Goal: Task Accomplishment & Management: Use online tool/utility

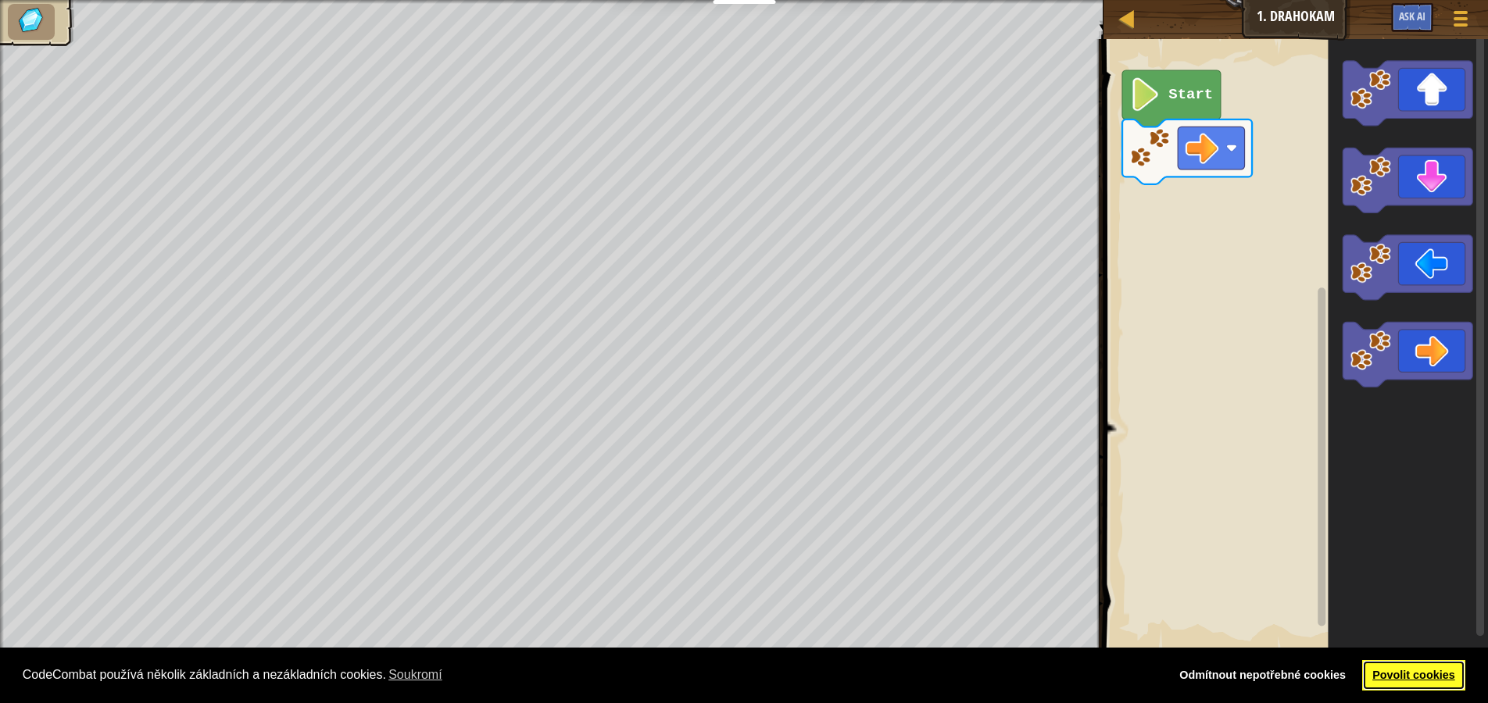
click at [1384, 677] on link "Povolit cookies" at bounding box center [1414, 675] width 104 height 31
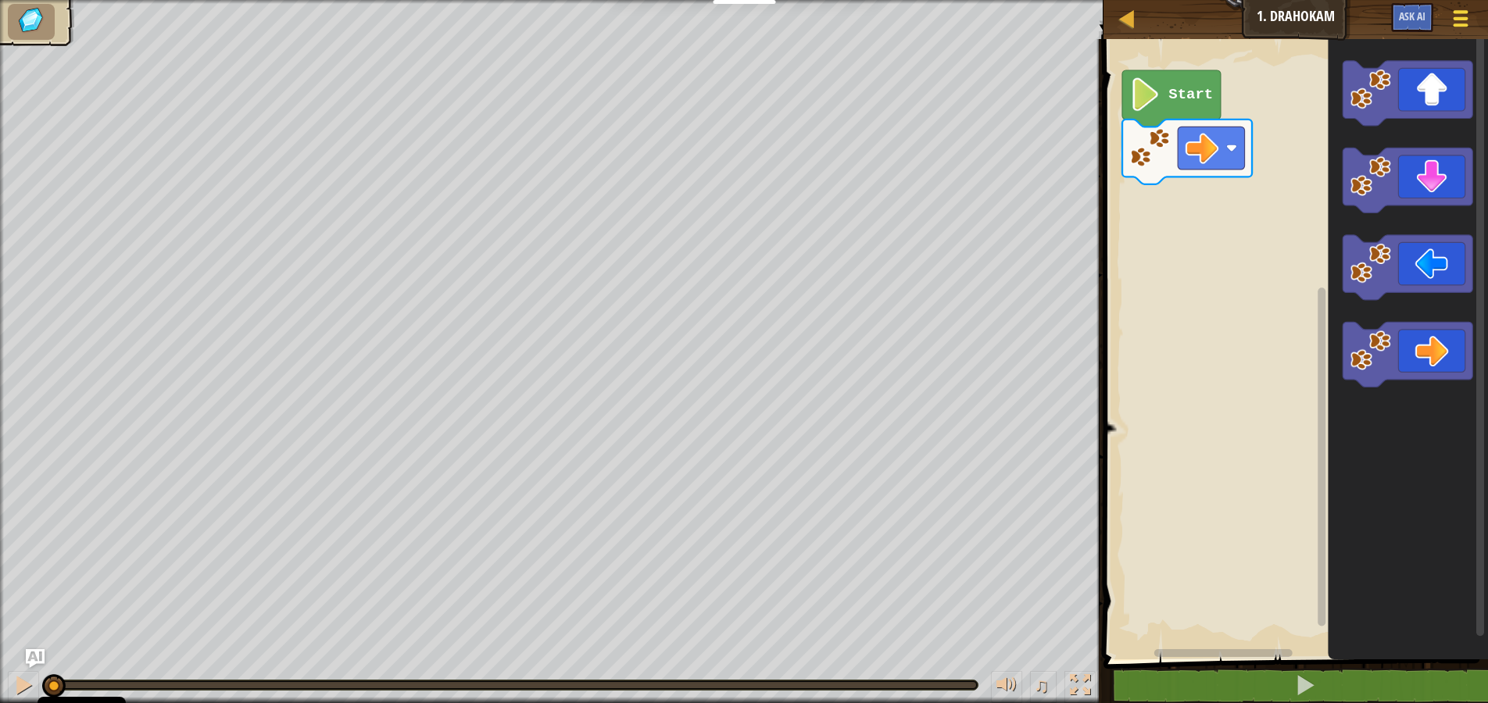
click at [1461, 15] on div at bounding box center [1460, 18] width 21 height 23
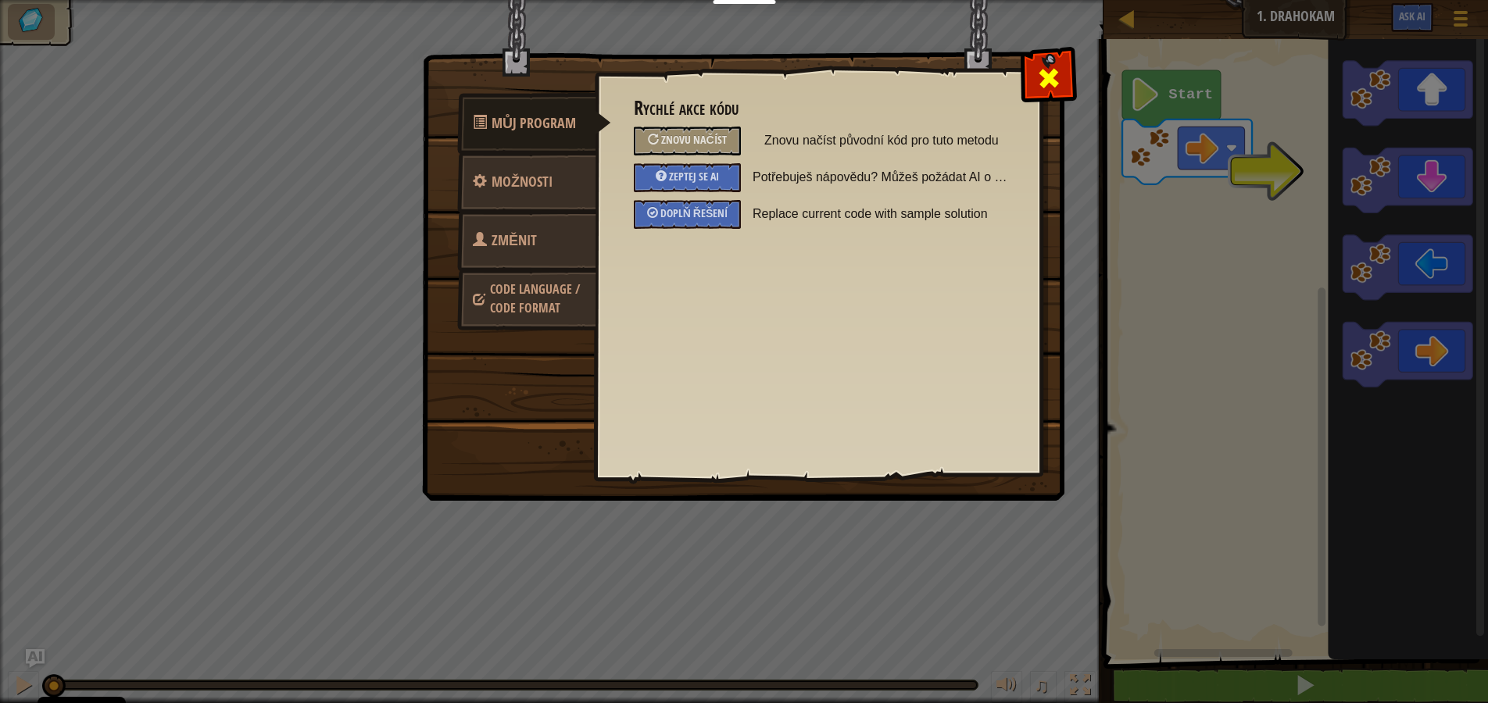
click at [1055, 84] on span at bounding box center [1048, 78] width 25 height 25
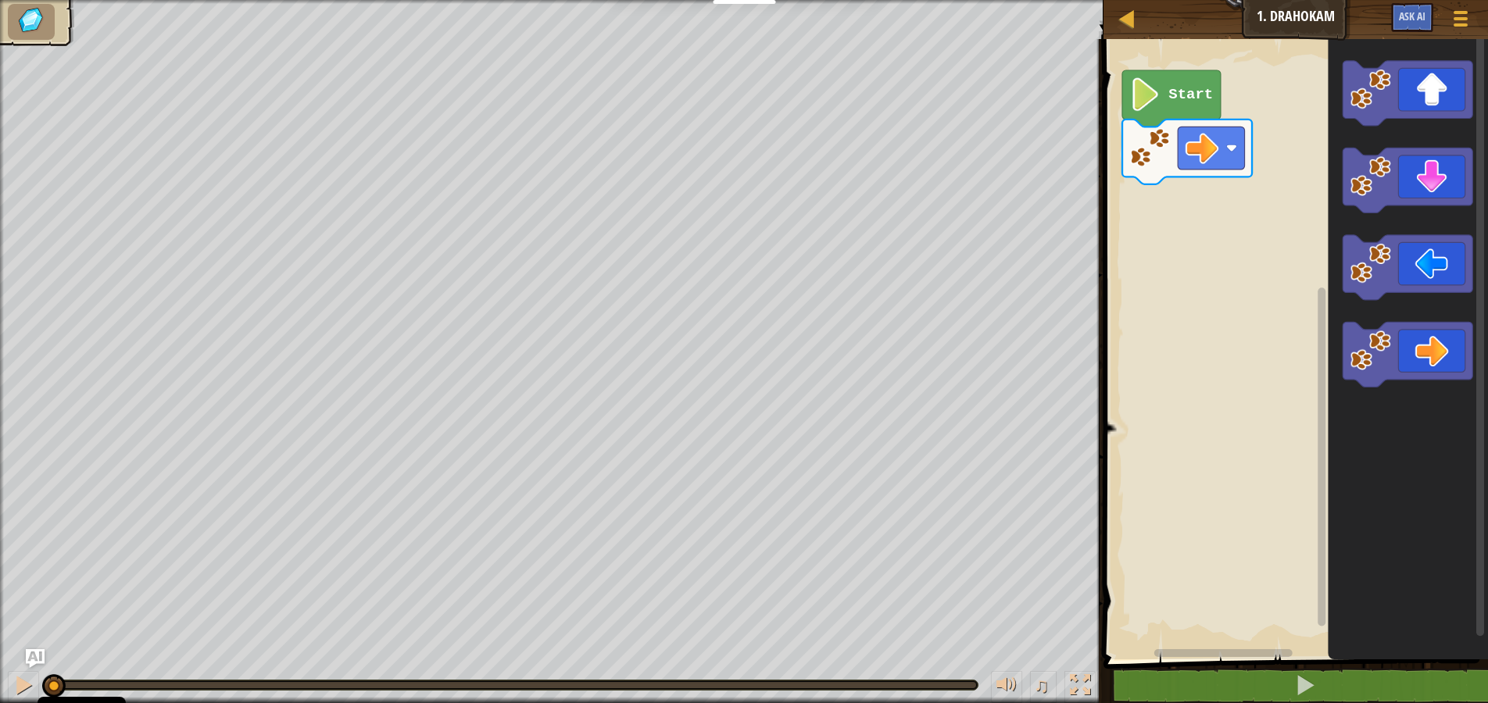
click at [1161, 104] on image "Blockly Workspace" at bounding box center [1144, 94] width 31 height 34
click at [1144, 98] on image "Blockly Workspace" at bounding box center [1144, 94] width 31 height 34
click at [1212, 342] on rect "Blockly Workspace" at bounding box center [1293, 345] width 389 height 628
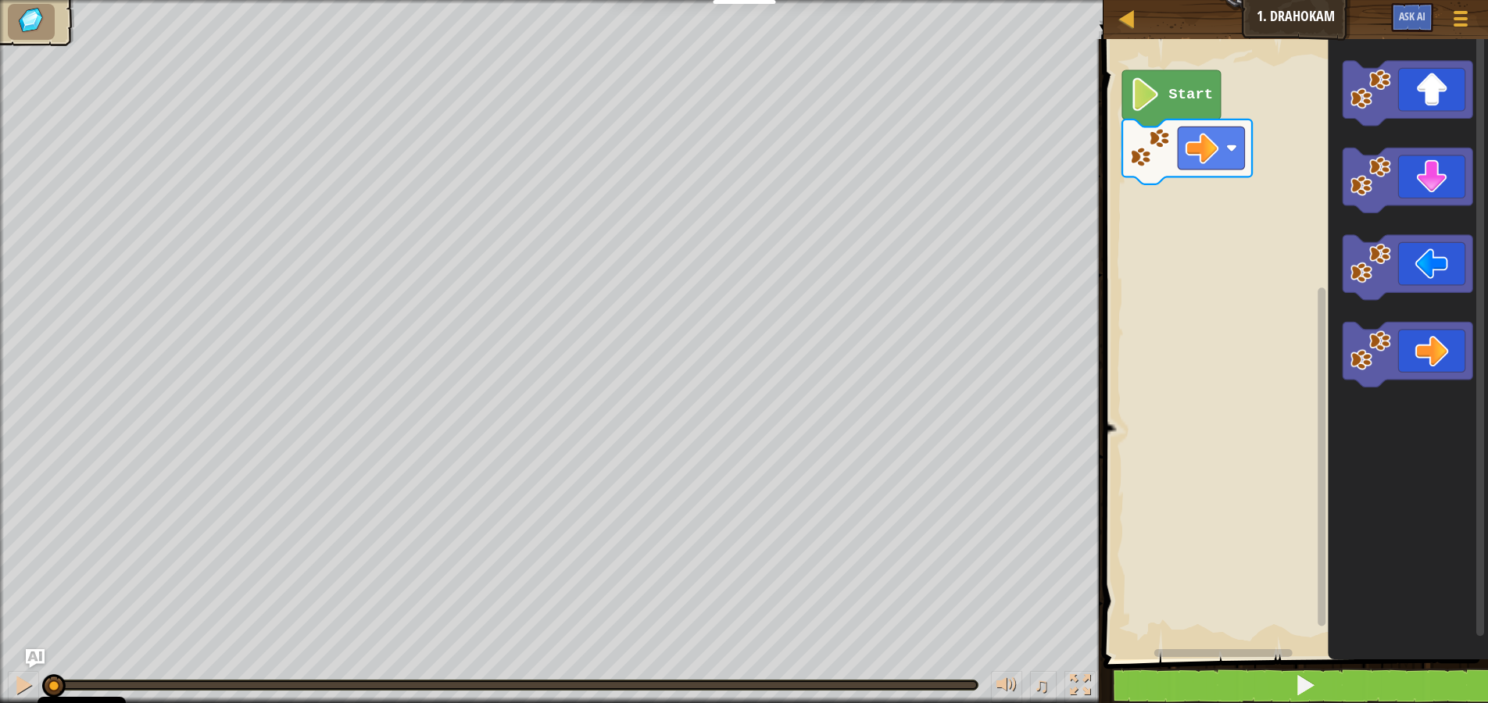
click at [1296, 682] on span at bounding box center [1305, 686] width 22 height 22
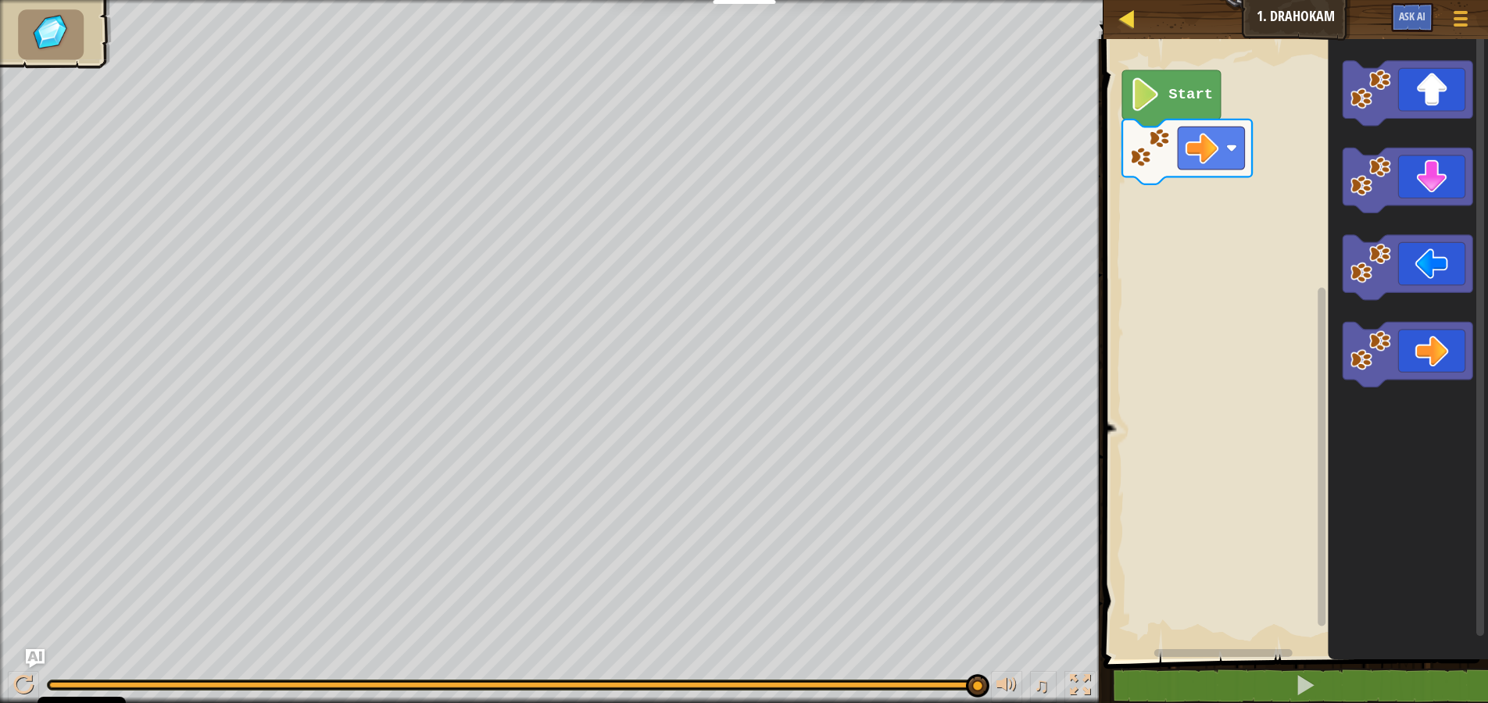
click at [1131, 15] on div at bounding box center [1127, 19] width 20 height 20
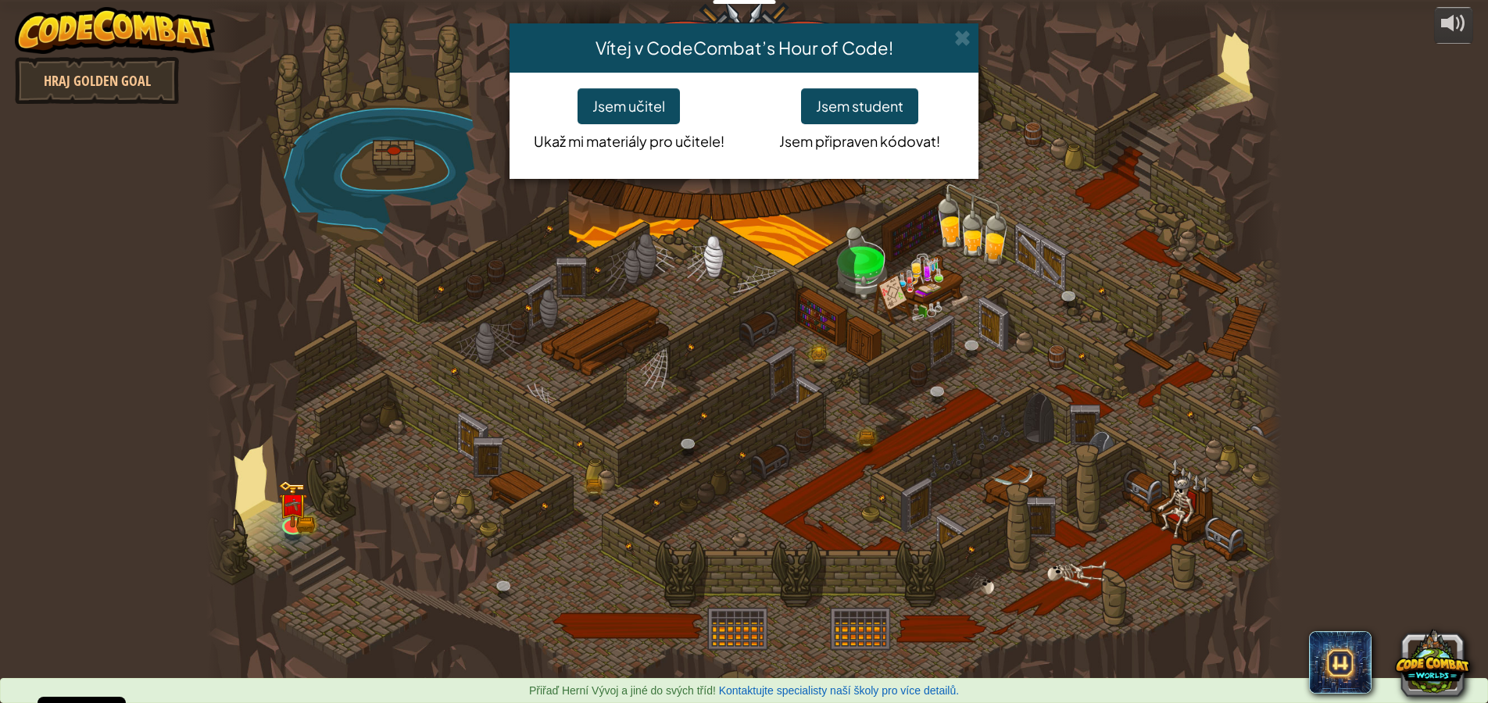
click at [868, 110] on button "Jsem student" at bounding box center [859, 106] width 117 height 36
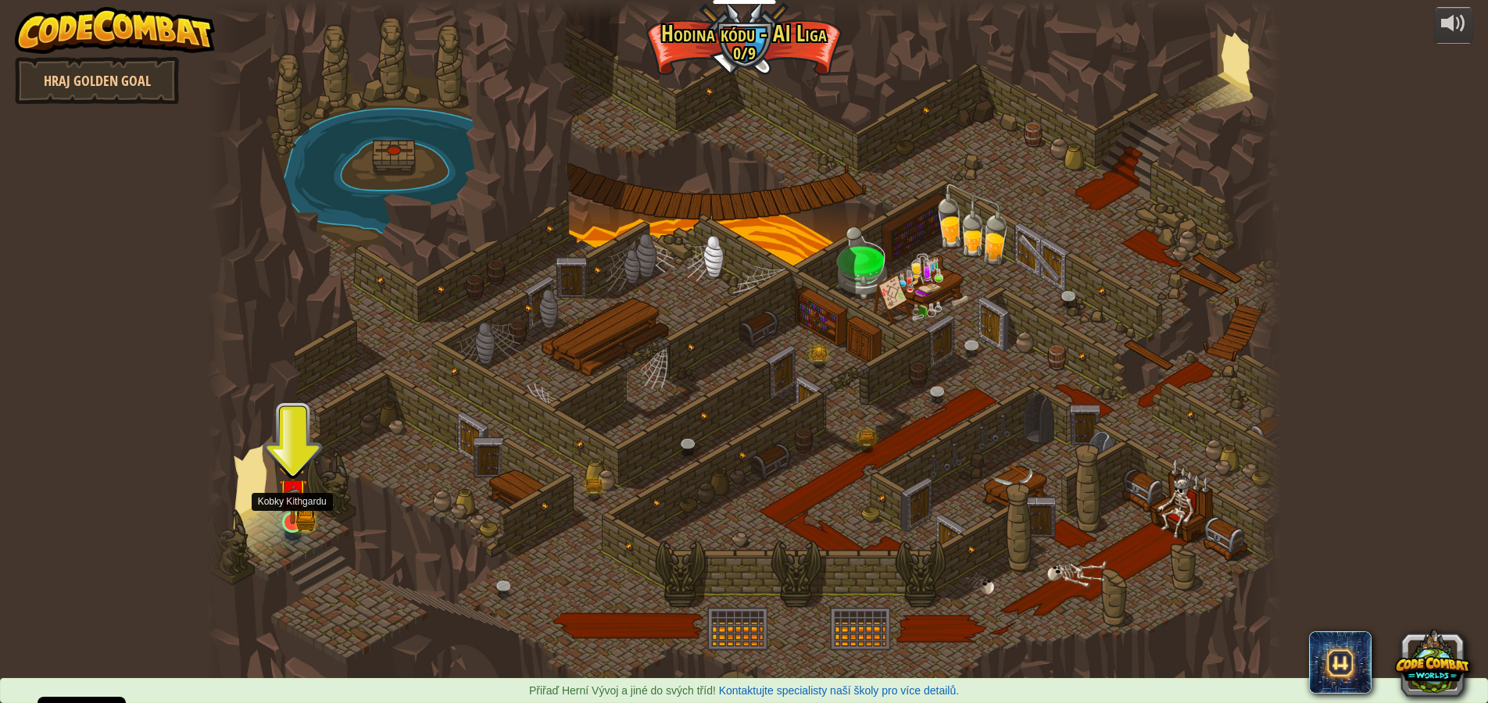
click at [304, 510] on img at bounding box center [292, 493] width 29 height 63
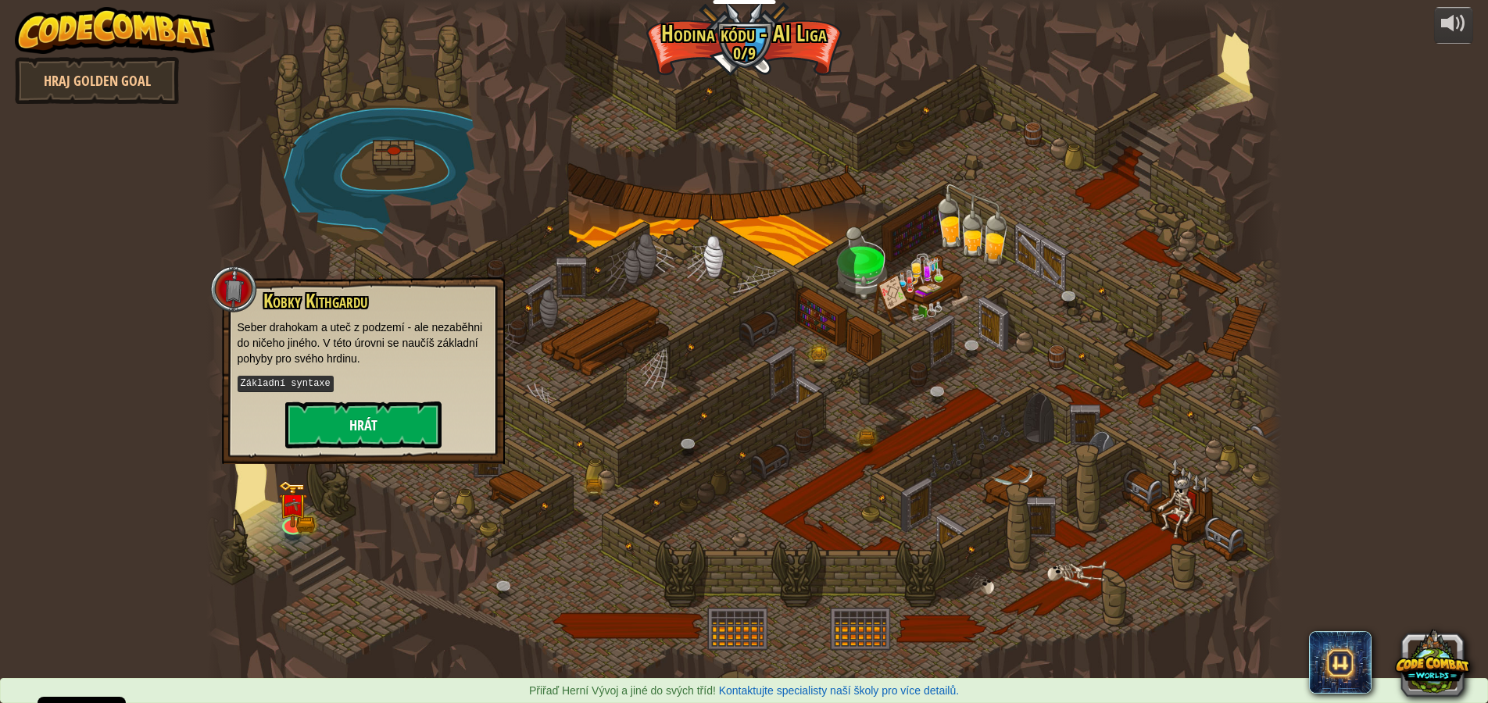
click at [356, 422] on button "Hrát" at bounding box center [363, 425] width 156 height 47
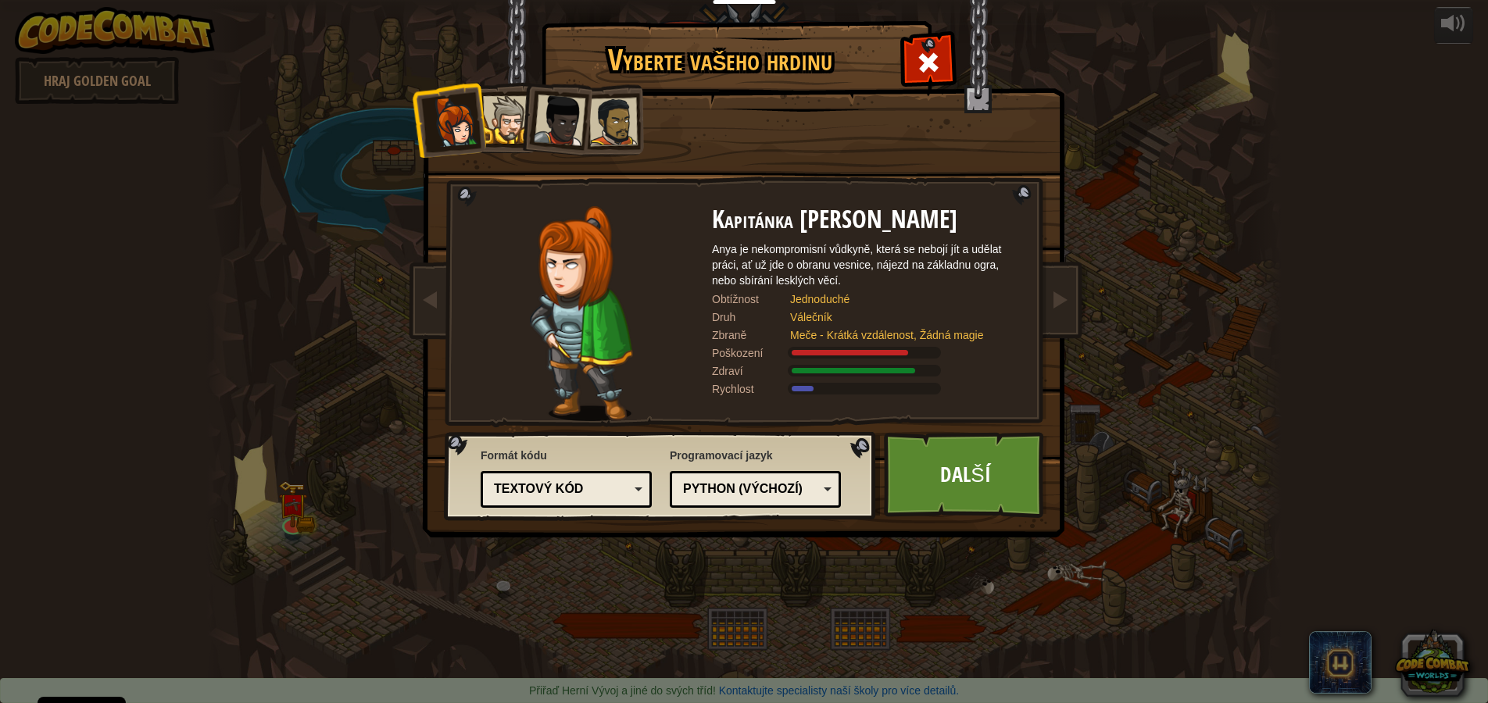
click at [619, 485] on div "Textový kód" at bounding box center [561, 490] width 135 height 18
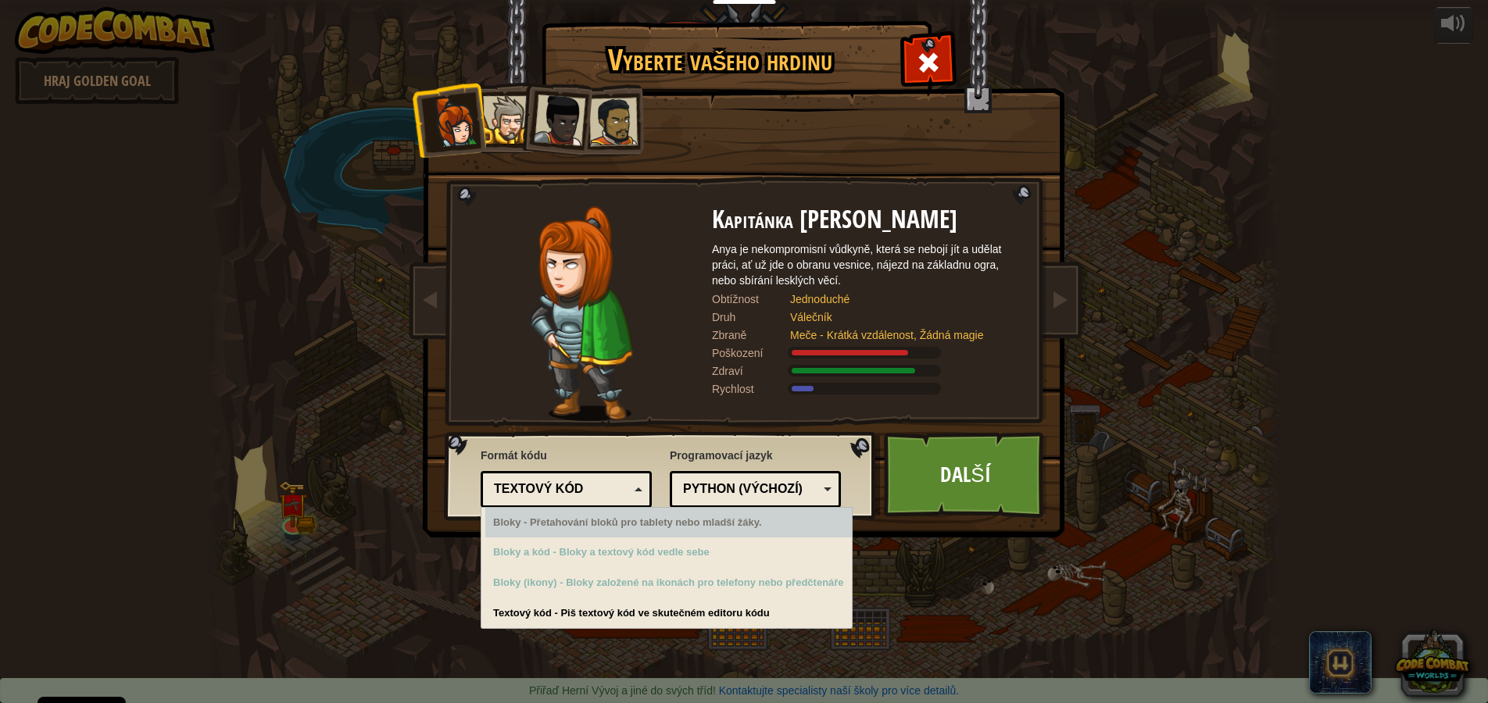
click at [588, 526] on div "Bloky - Přetahování bloků pro tablety nebo mladší žáky." at bounding box center [668, 523] width 367 height 30
click at [612, 531] on div "Bloky - Přetahování bloků pro tablety nebo mladší žáky." at bounding box center [668, 523] width 367 height 30
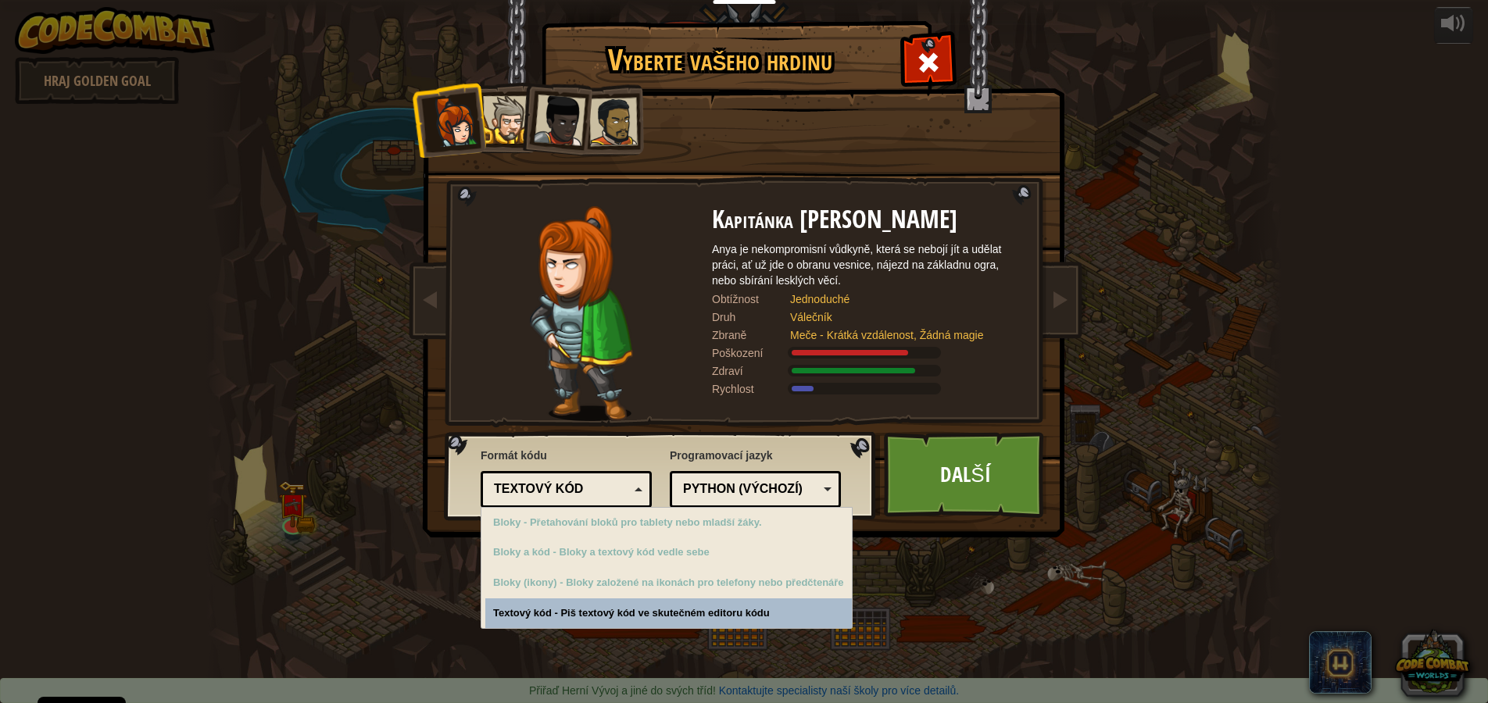
click at [561, 607] on div "Vyberte vašeho hrdinu 1000 Kapitánka Anya Westonová Anya je nekompromisní vůdky…" at bounding box center [744, 351] width 1488 height 703
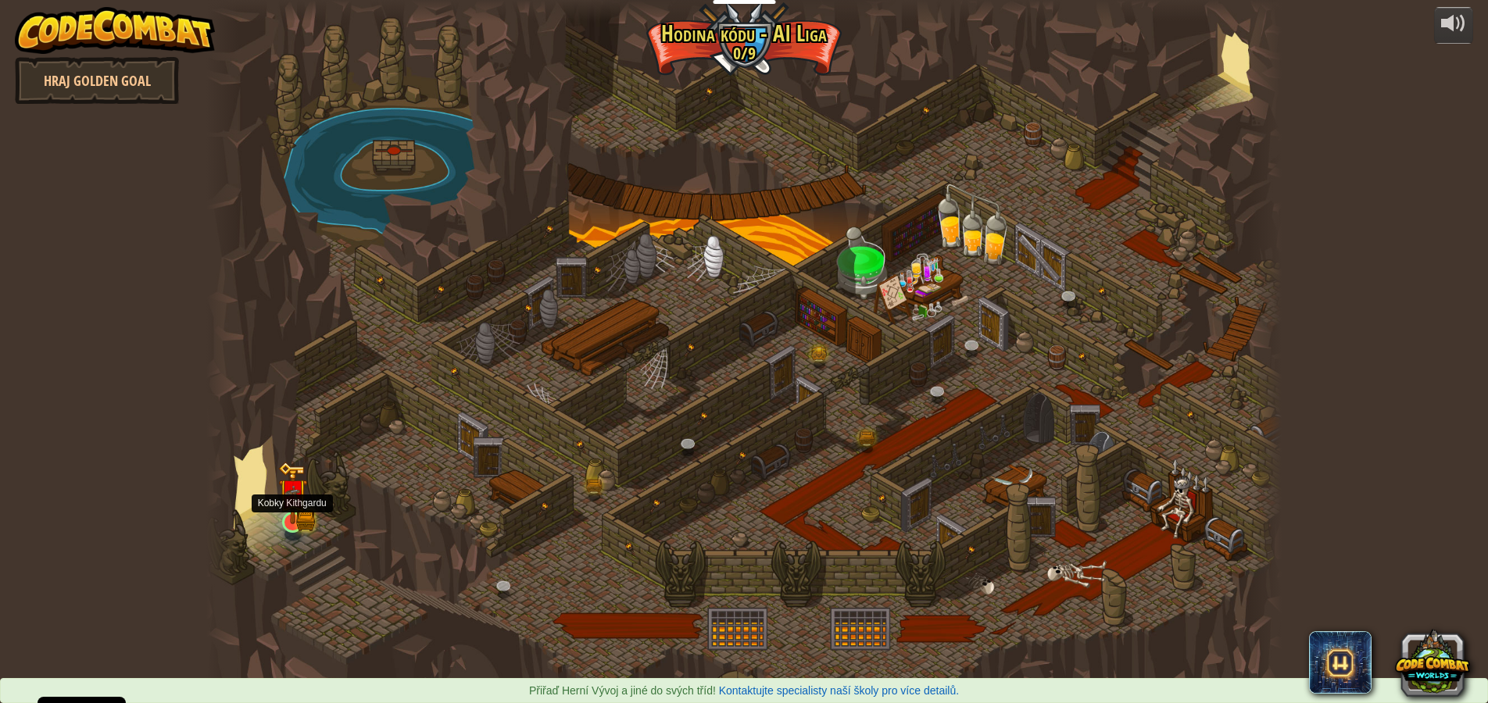
click at [299, 524] on link at bounding box center [292, 522] width 31 height 31
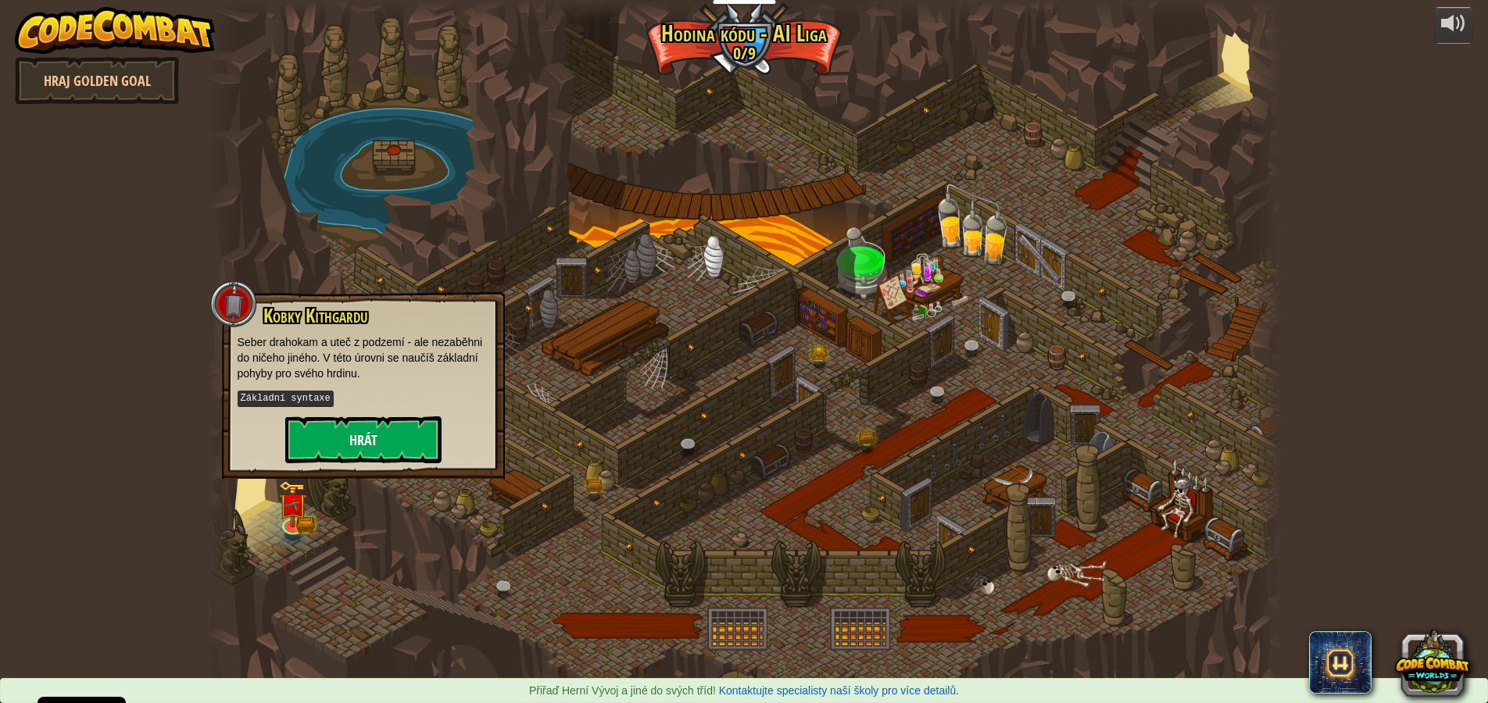
click at [367, 442] on button "Hrát" at bounding box center [363, 440] width 156 height 47
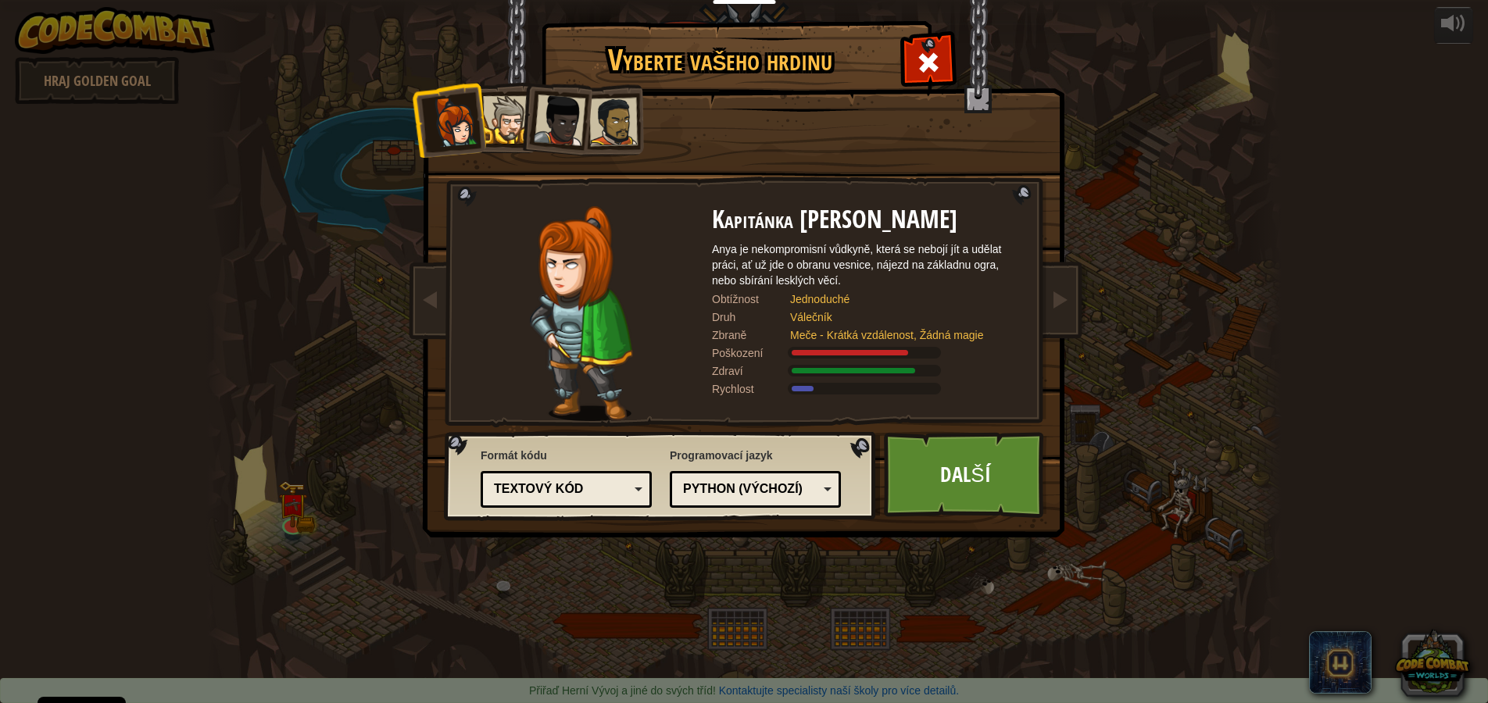
click at [588, 483] on div "Textový kód" at bounding box center [561, 490] width 135 height 18
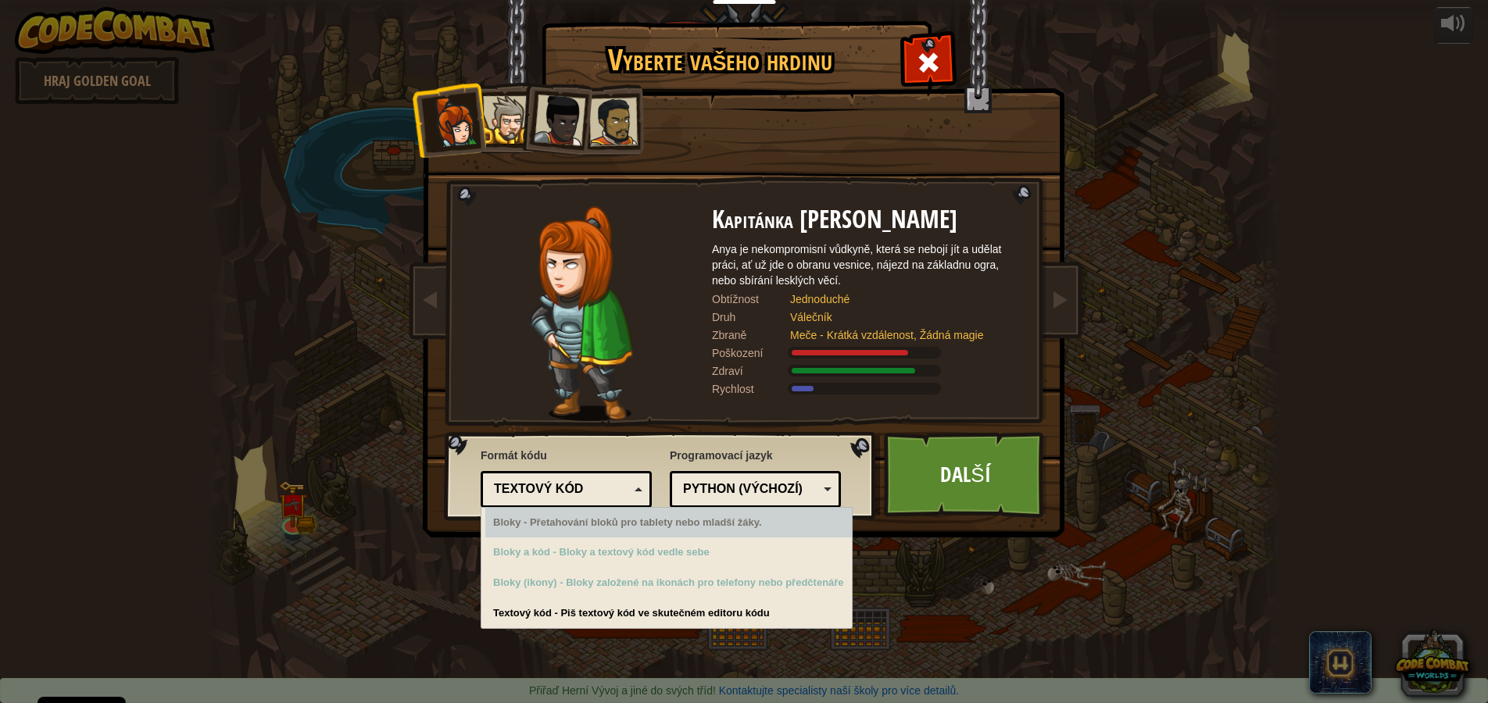
click at [575, 528] on div "Bloky - Přetahování bloků pro tablety nebo mladší žáky." at bounding box center [668, 523] width 367 height 30
click at [550, 521] on div "Bloky - Přetahování bloků pro tablety nebo mladší žáky." at bounding box center [668, 523] width 367 height 30
click at [616, 419] on img at bounding box center [581, 313] width 102 height 215
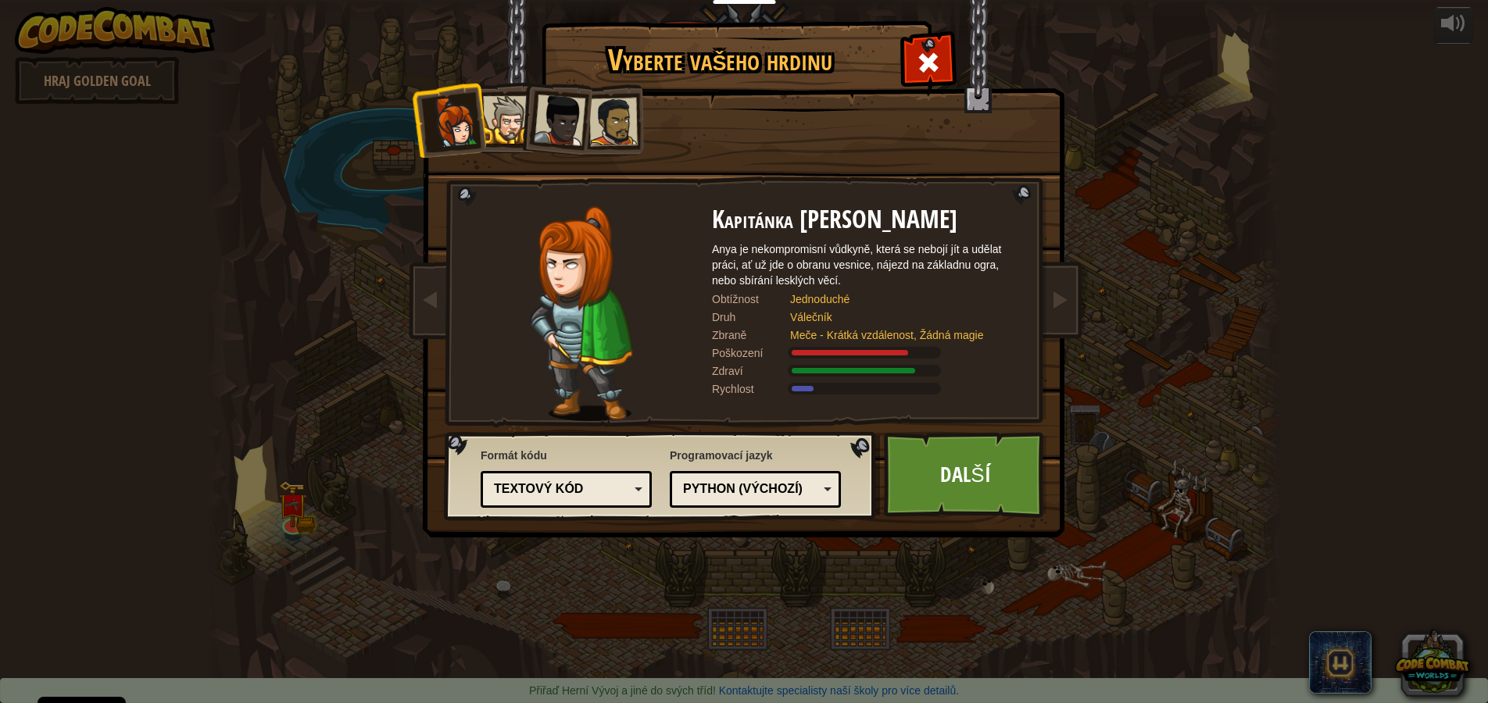
click at [736, 506] on div "Python (Výchozí) JavaScript Lua C++ Java (Pokusný) Python (Výchozí)" at bounding box center [755, 489] width 171 height 37
click at [595, 501] on div "Textový kód Bloky a kód Bloky Bloky (ikony) Textový kód" at bounding box center [566, 489] width 171 height 37
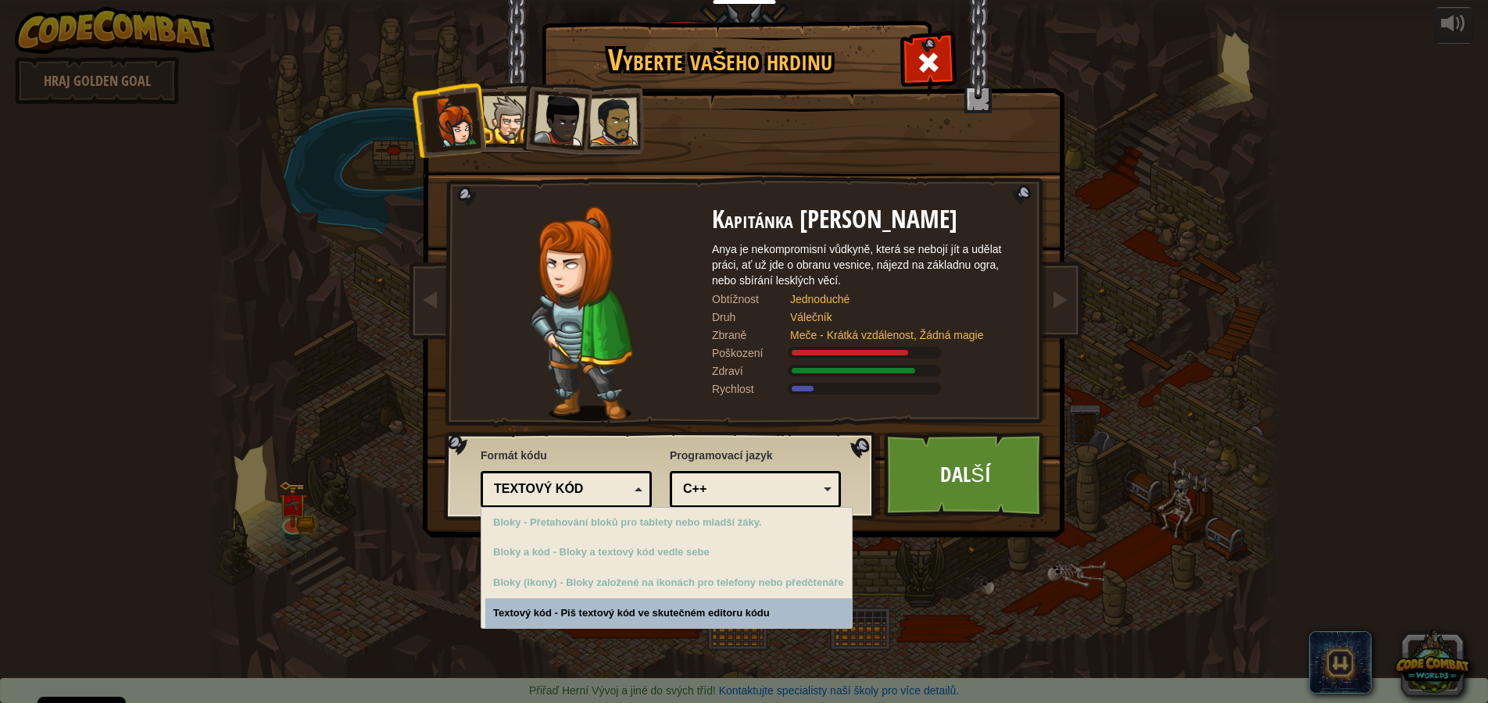
click at [624, 435] on img at bounding box center [662, 476] width 436 height 89
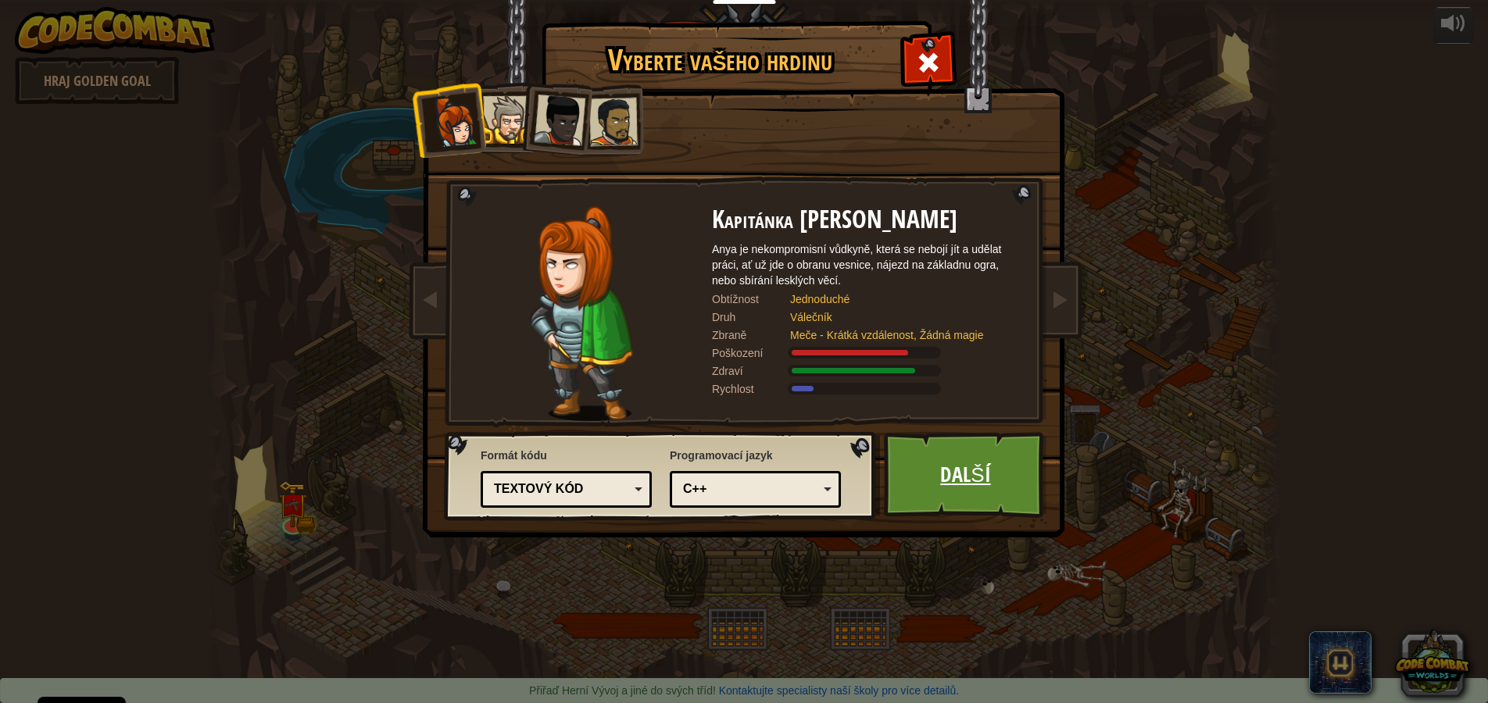
click at [992, 474] on link "Další" at bounding box center [965, 475] width 163 height 86
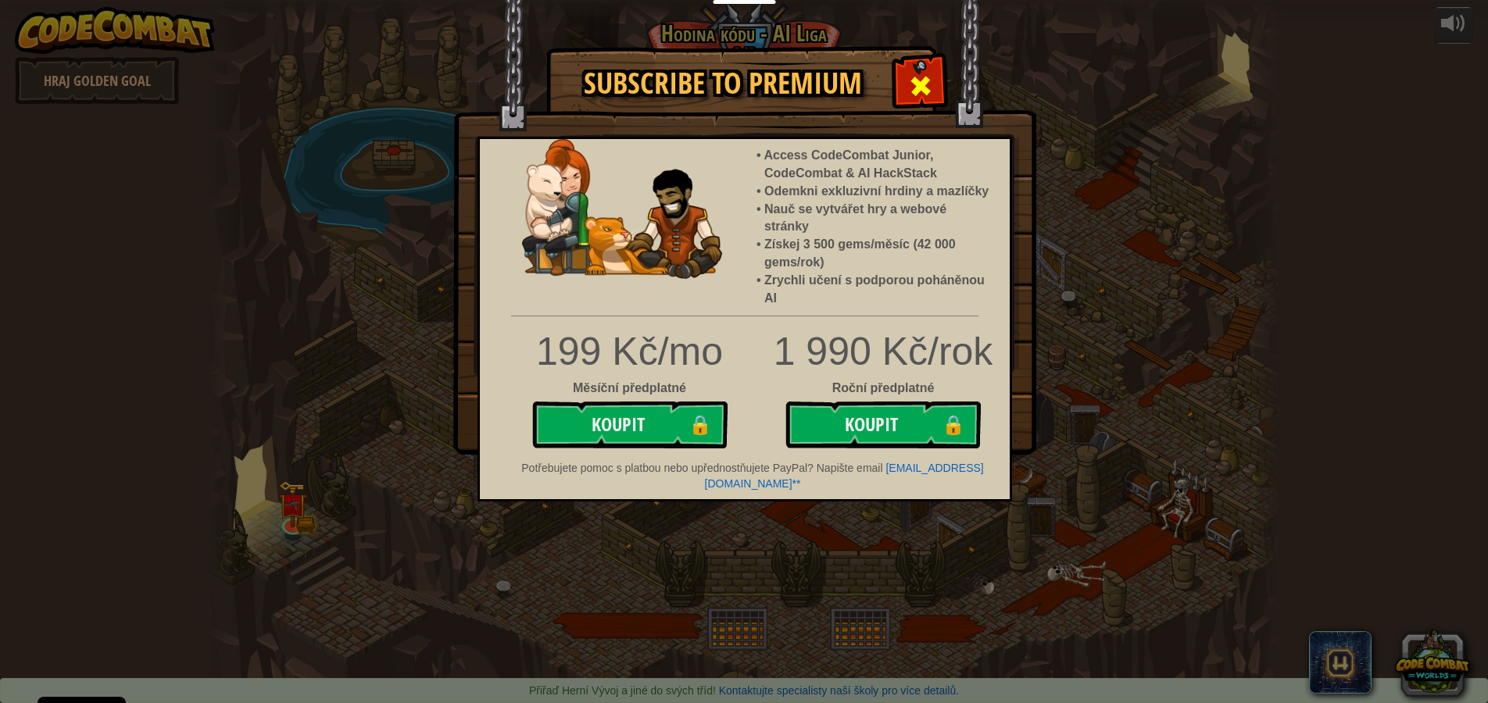
click at [911, 82] on span at bounding box center [920, 85] width 25 height 25
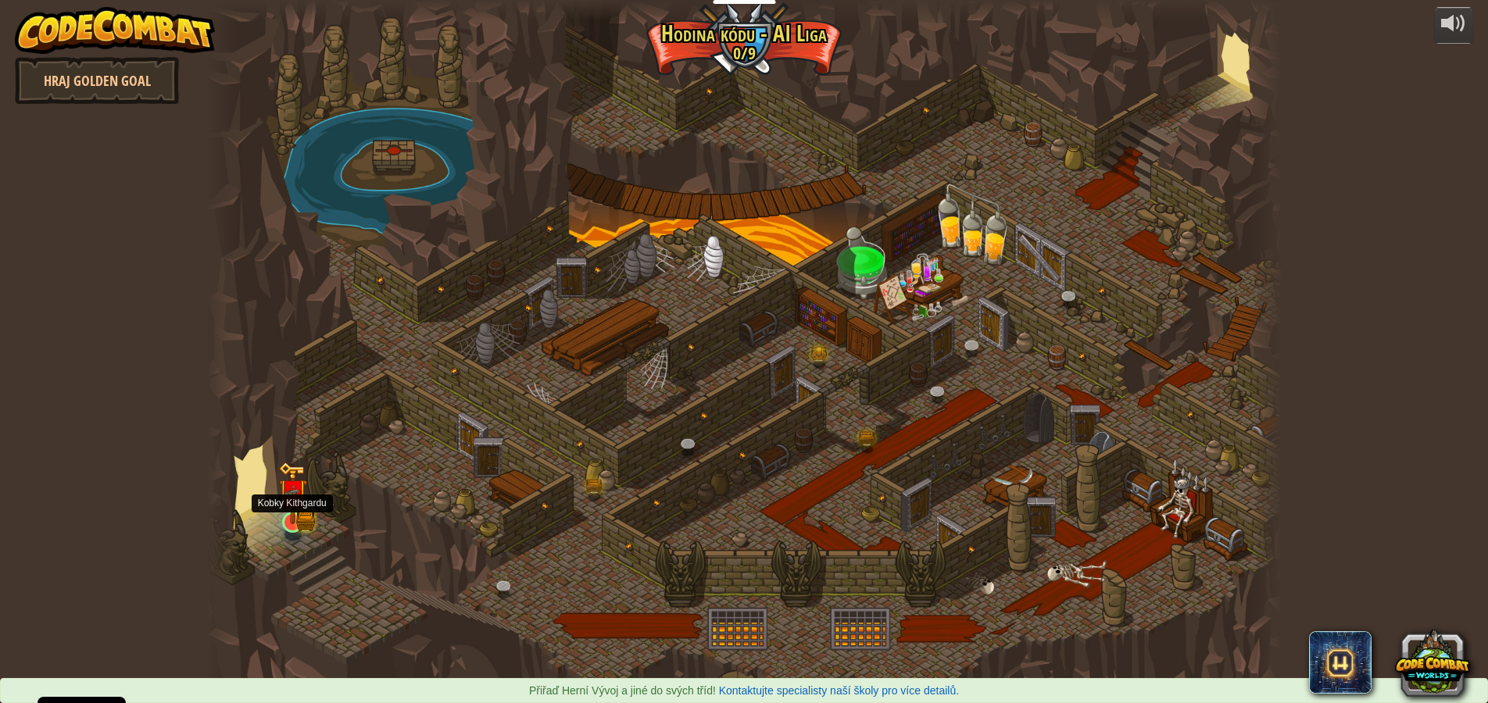
click at [299, 511] on img at bounding box center [292, 493] width 29 height 63
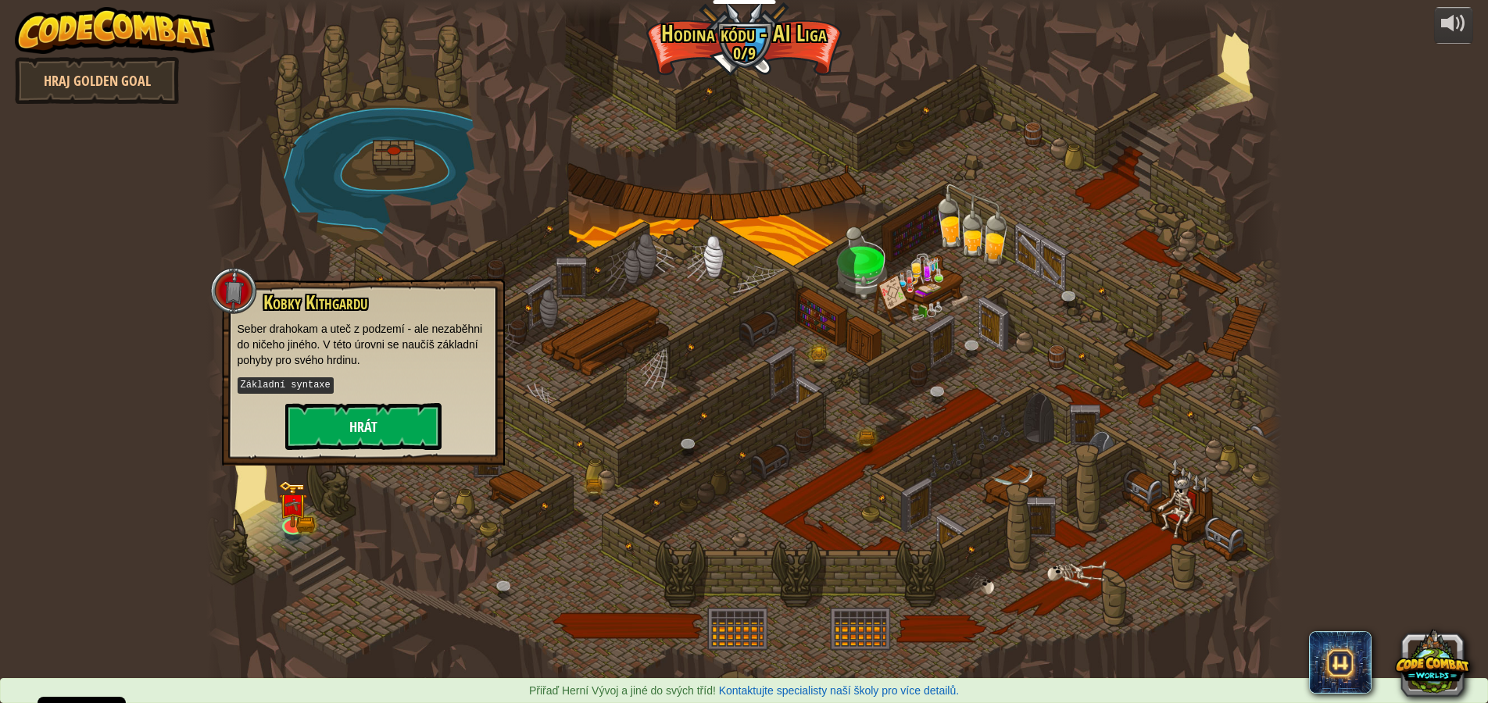
click at [342, 416] on button "Hrát" at bounding box center [363, 426] width 156 height 47
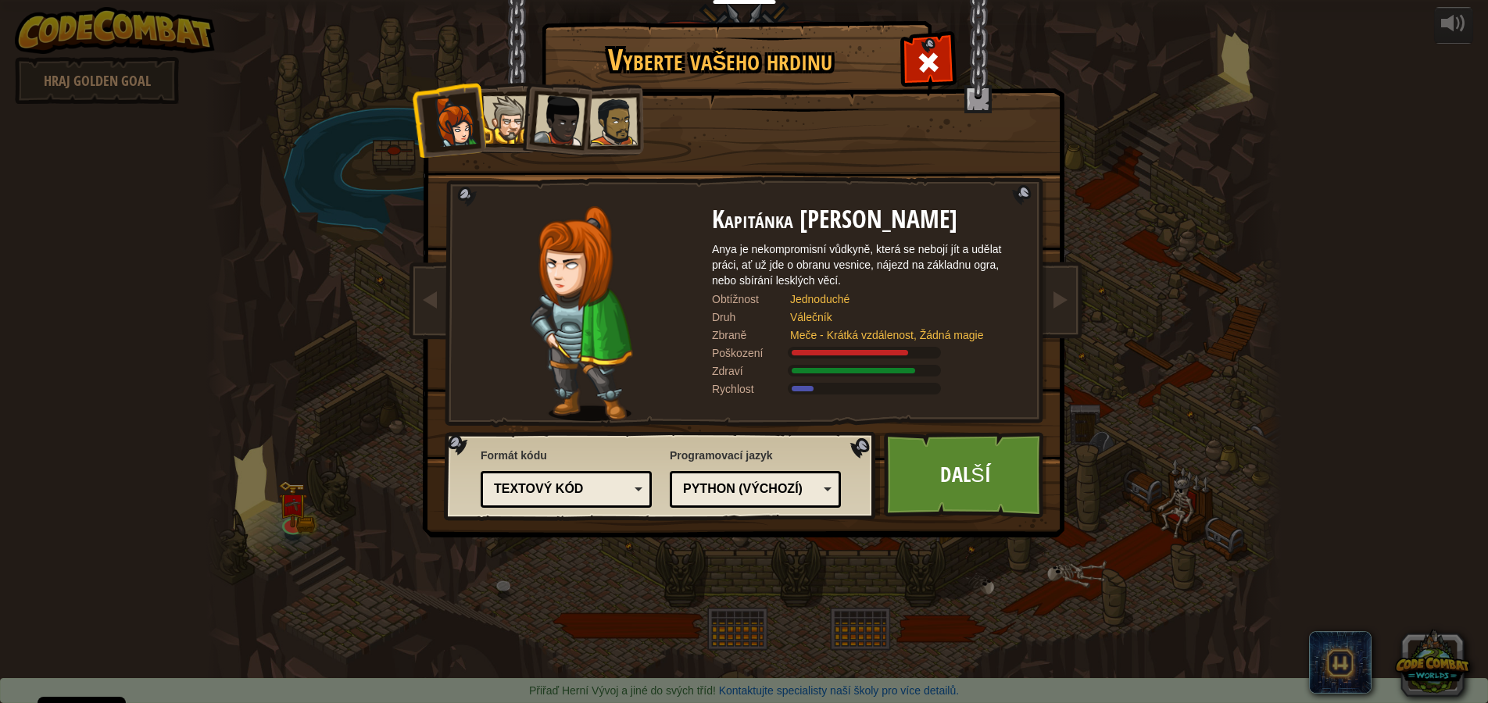
click at [520, 108] on div at bounding box center [507, 120] width 48 height 48
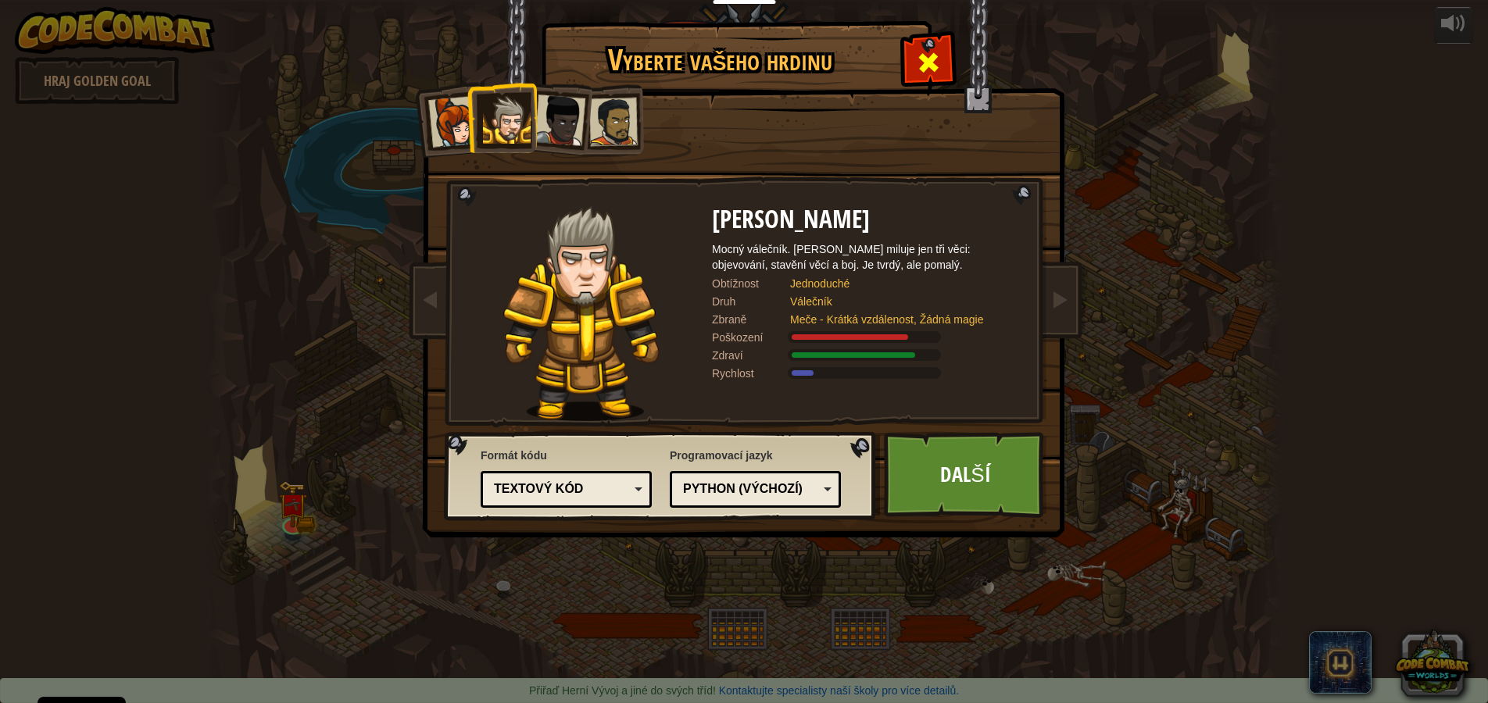
click at [942, 60] on div at bounding box center [928, 60] width 49 height 49
